Goal: Information Seeking & Learning: Learn about a topic

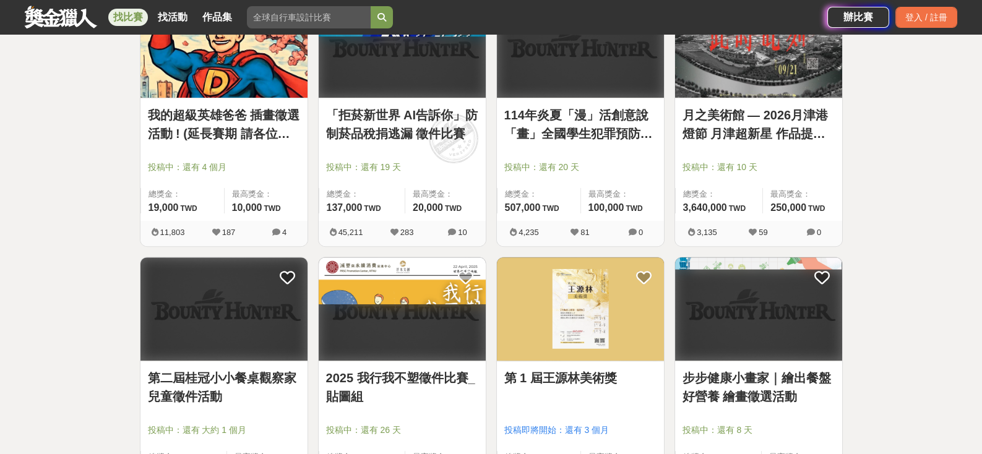
scroll to position [1429, 0]
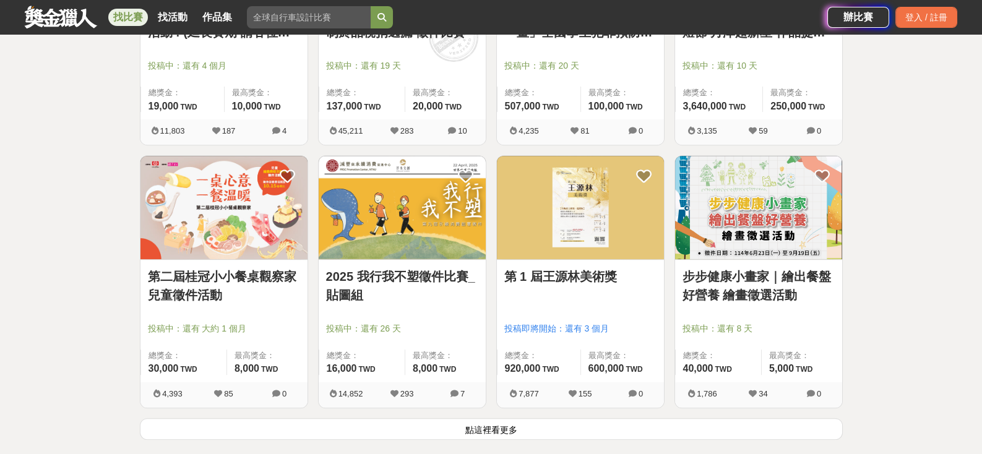
click at [252, 271] on link "第二屆桂冠小小餐桌觀察家兒童徵件活動" at bounding box center [224, 285] width 152 height 37
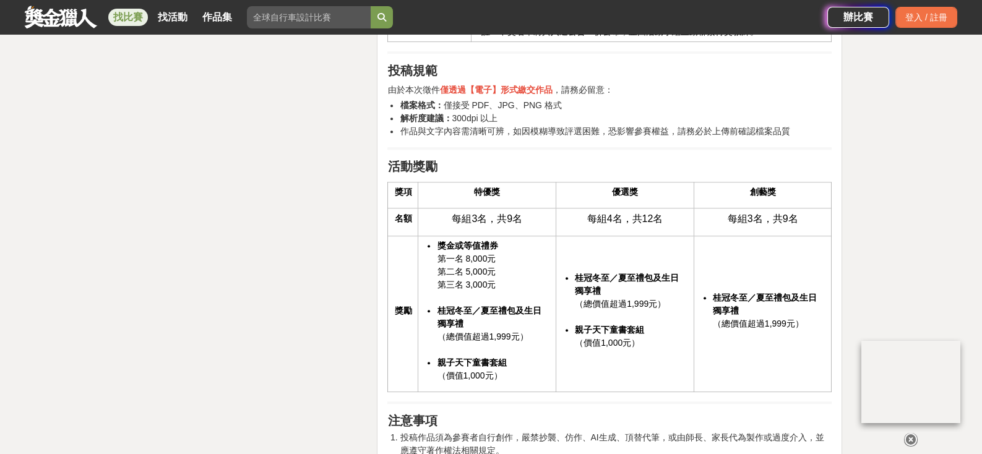
scroll to position [1980, 0]
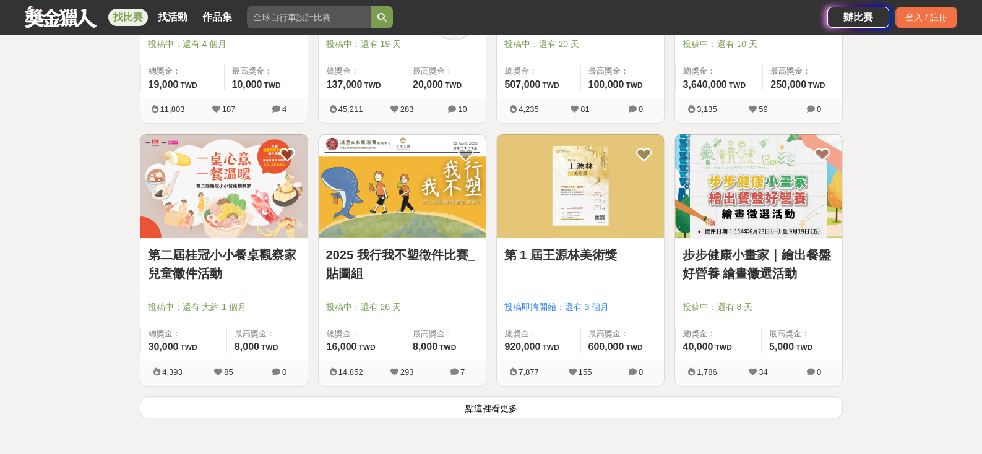
scroll to position [1491, 0]
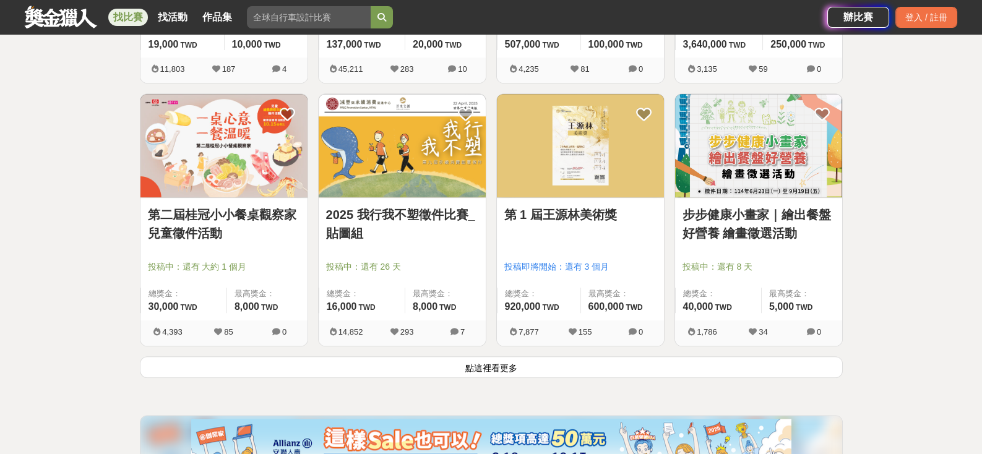
click at [494, 362] on button "點這裡看更多" at bounding box center [491, 368] width 703 height 22
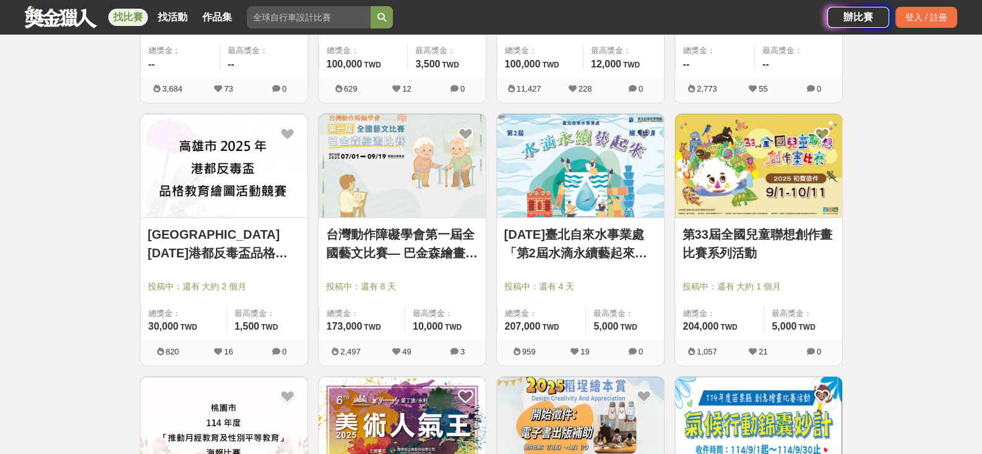
scroll to position [2295, 0]
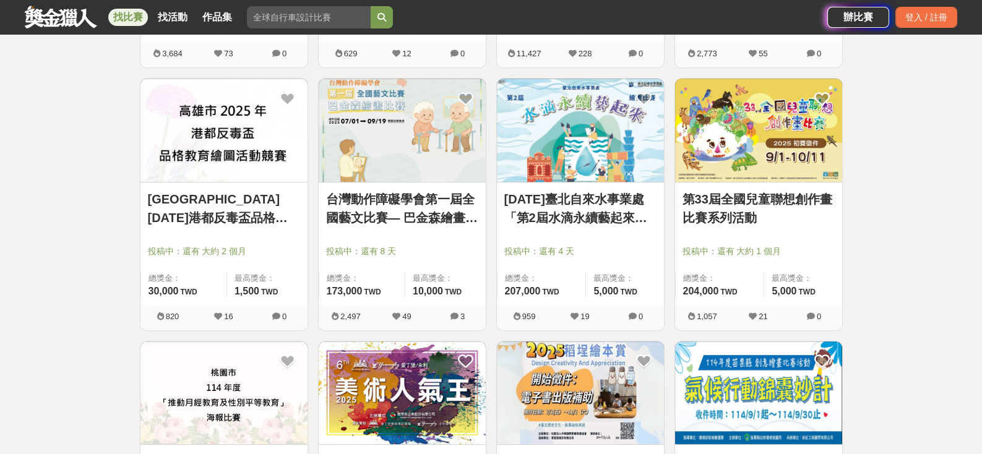
click at [739, 153] on img at bounding box center [758, 130] width 167 height 103
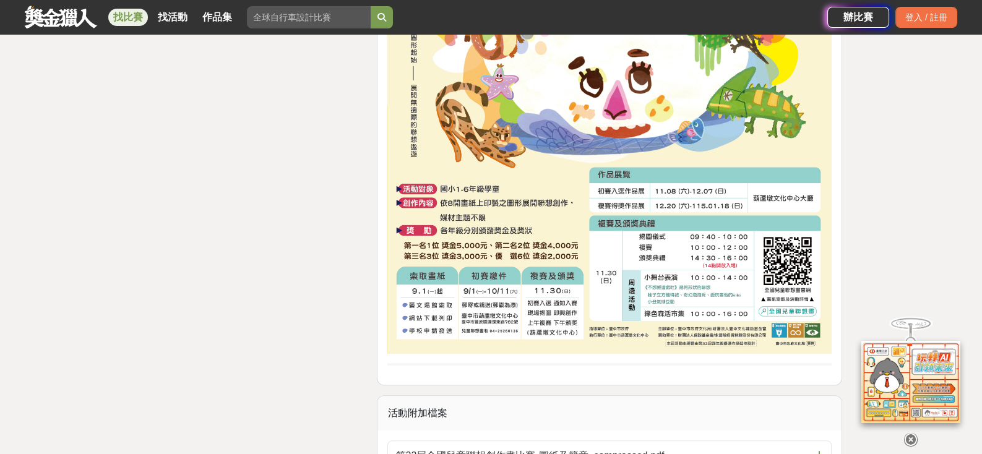
scroll to position [1919, 0]
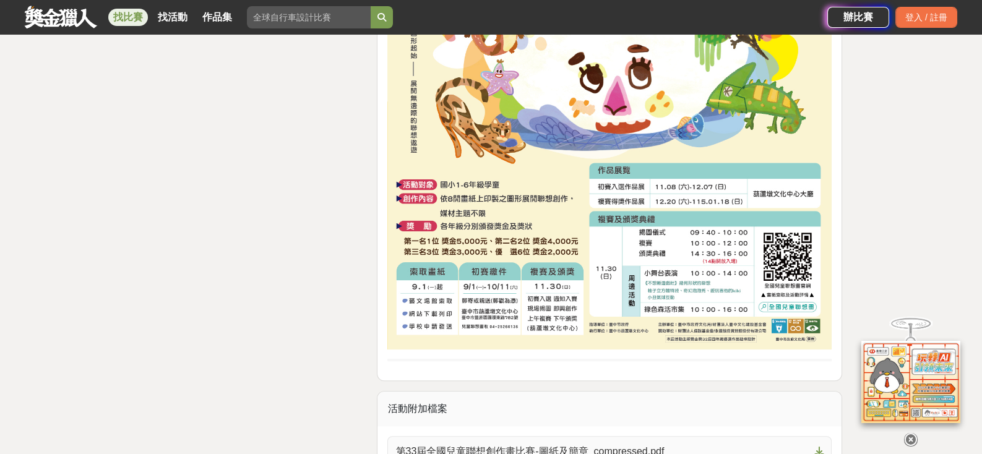
click at [650, 444] on span "第33屆全國兒童聯想創作畫比賽-圖紙及簡章_compressed.pdf" at bounding box center [603, 451] width 414 height 15
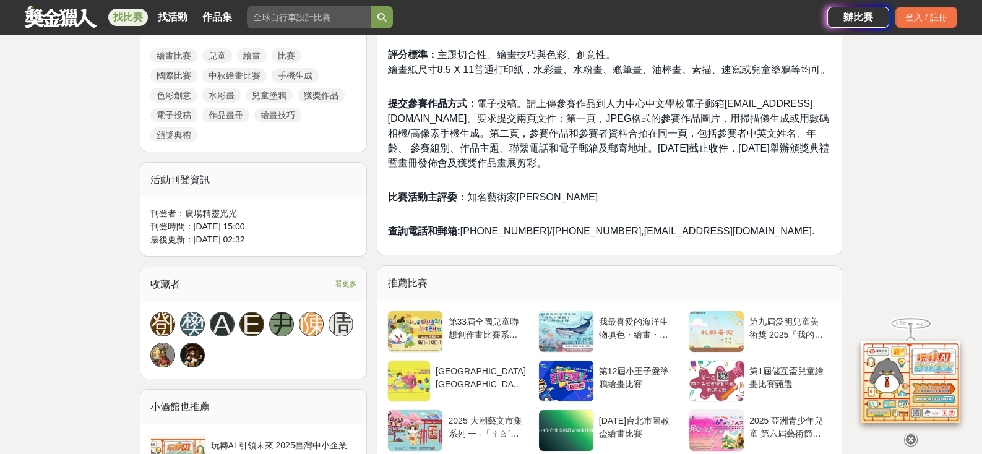
scroll to position [619, 0]
